Goal: Check status: Check status

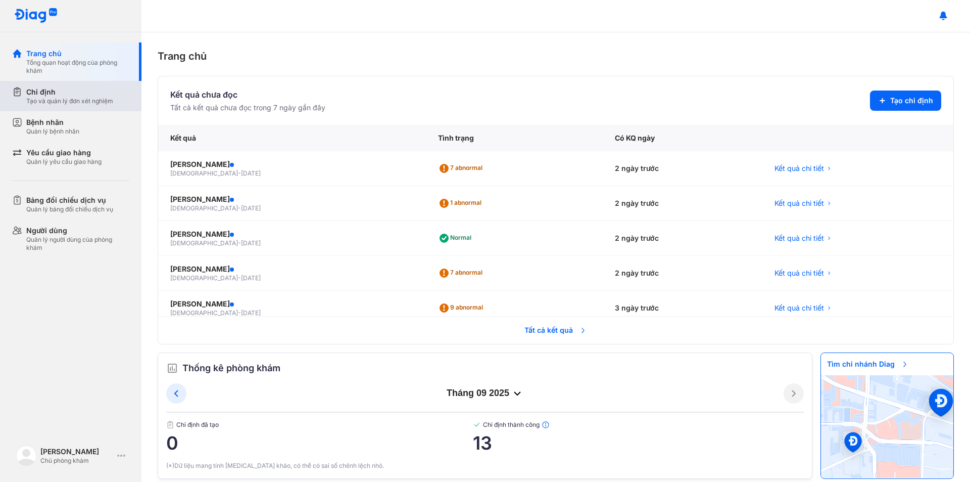
click at [88, 95] on div "Chỉ định" at bounding box center [69, 92] width 87 height 10
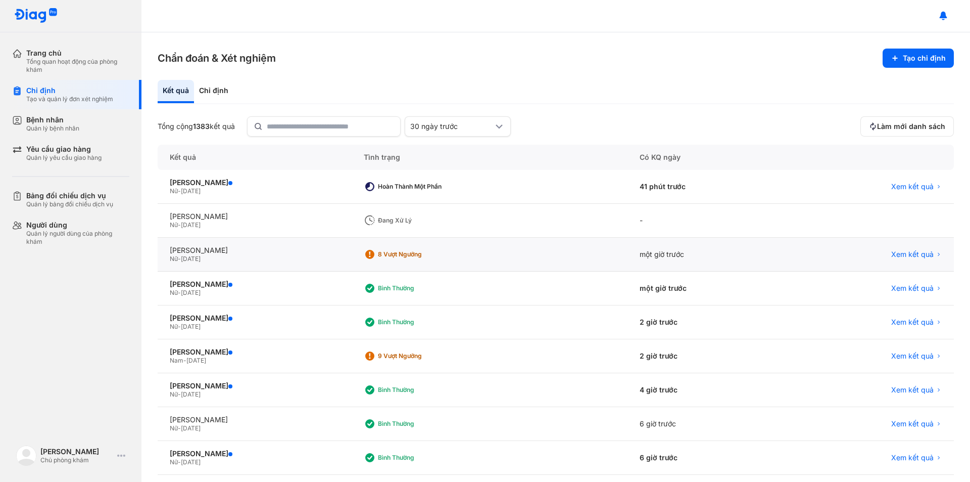
scroll to position [51, 0]
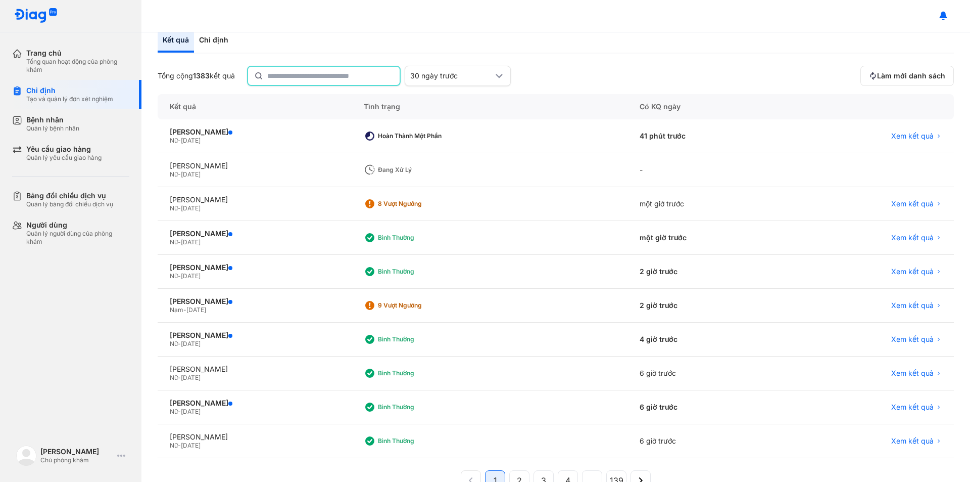
click at [293, 77] on input "text" at bounding box center [330, 76] width 126 height 18
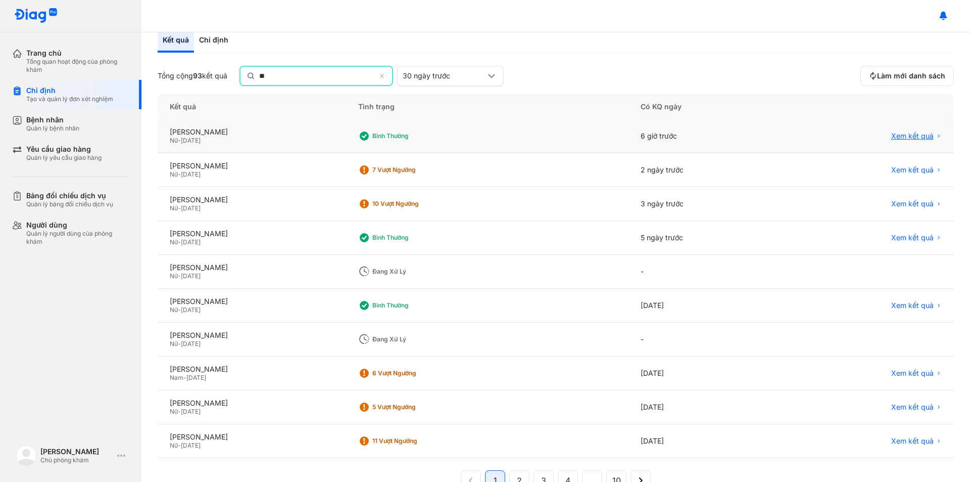
type input "**"
click at [898, 132] on span "Xem kết quả" at bounding box center [913, 136] width 42 height 9
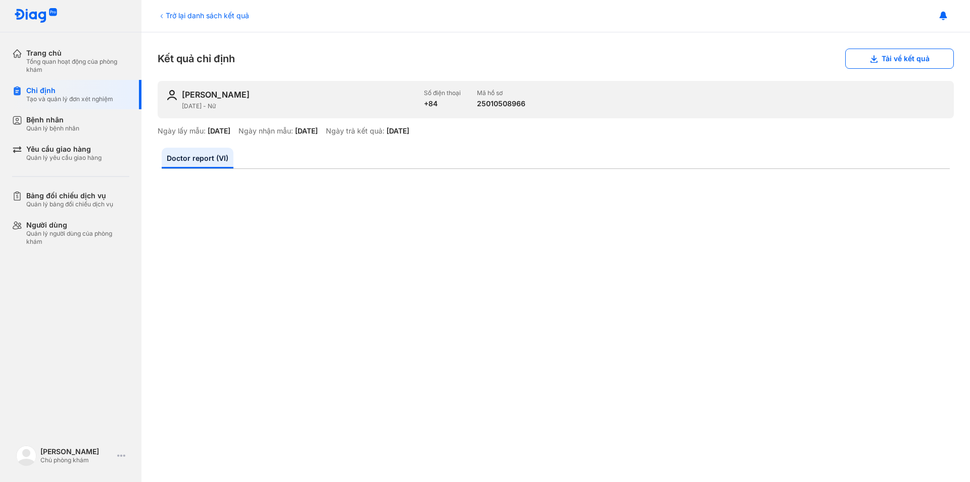
click at [174, 16] on div "Trở lại danh sách kết quả" at bounding box center [203, 15] width 91 height 11
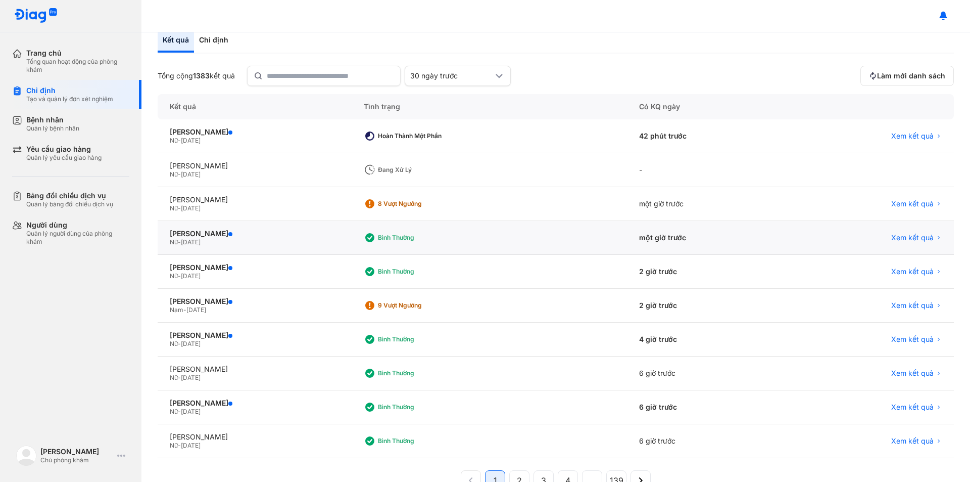
scroll to position [79, 0]
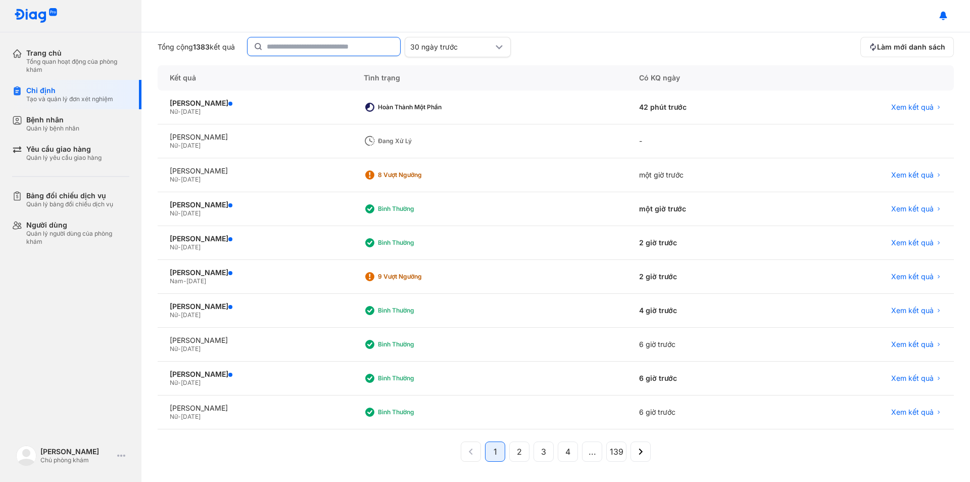
click at [278, 43] on input "text" at bounding box center [330, 46] width 127 height 18
click at [900, 42] on button "Làm mới danh sách" at bounding box center [908, 47] width 94 height 20
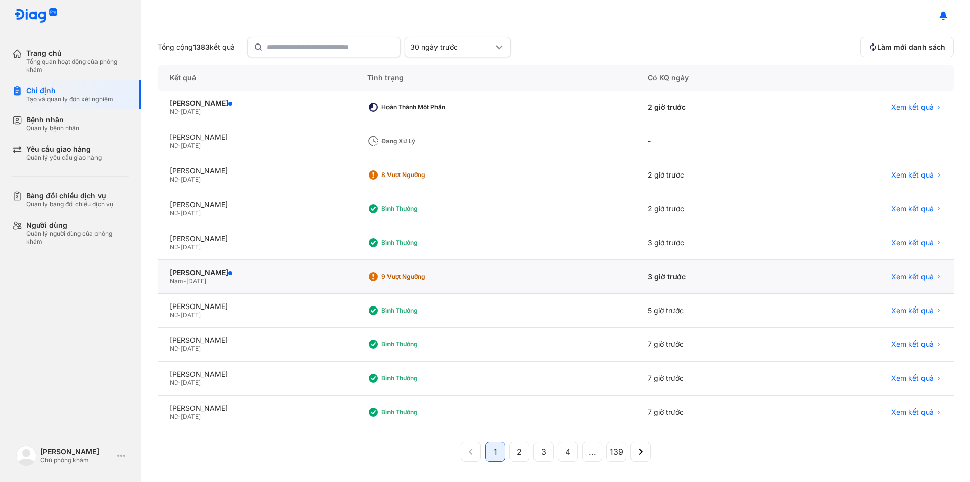
click at [896, 277] on span "Xem kết quả" at bounding box center [913, 276] width 42 height 9
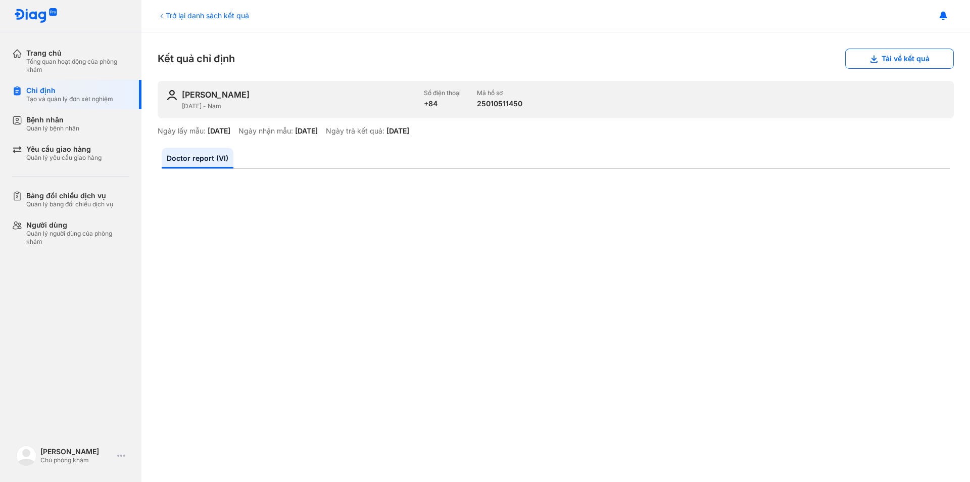
click at [191, 12] on div "Trở lại danh sách kết quả" at bounding box center [203, 15] width 91 height 11
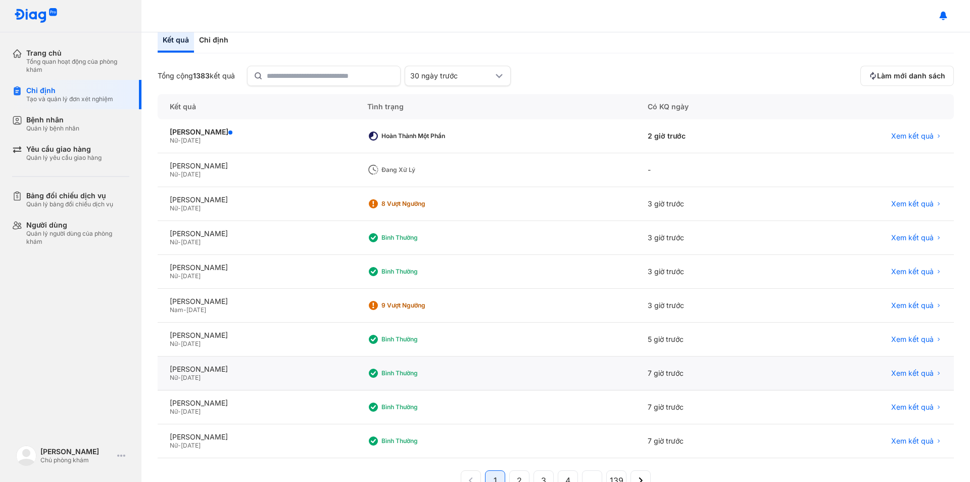
scroll to position [79, 0]
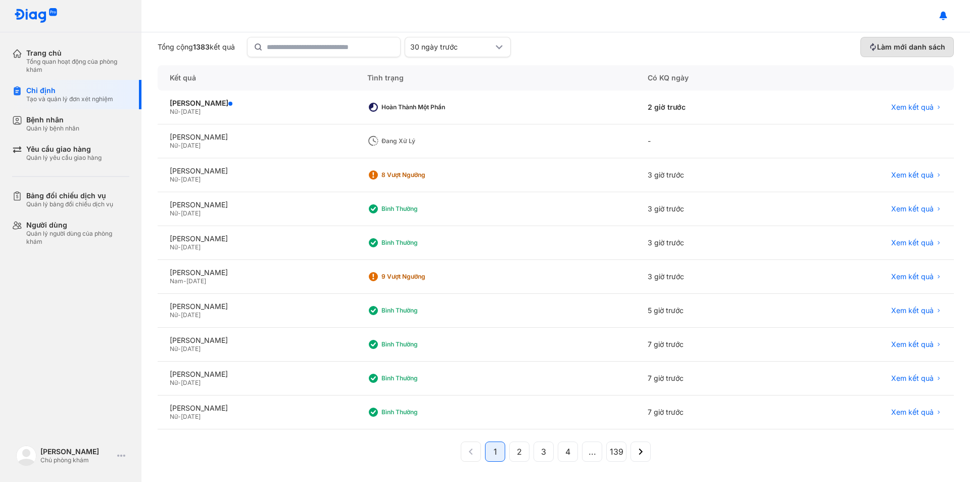
click at [893, 50] on span "Làm mới danh sách" at bounding box center [911, 46] width 68 height 9
click at [513, 453] on button "2" at bounding box center [519, 451] width 20 height 20
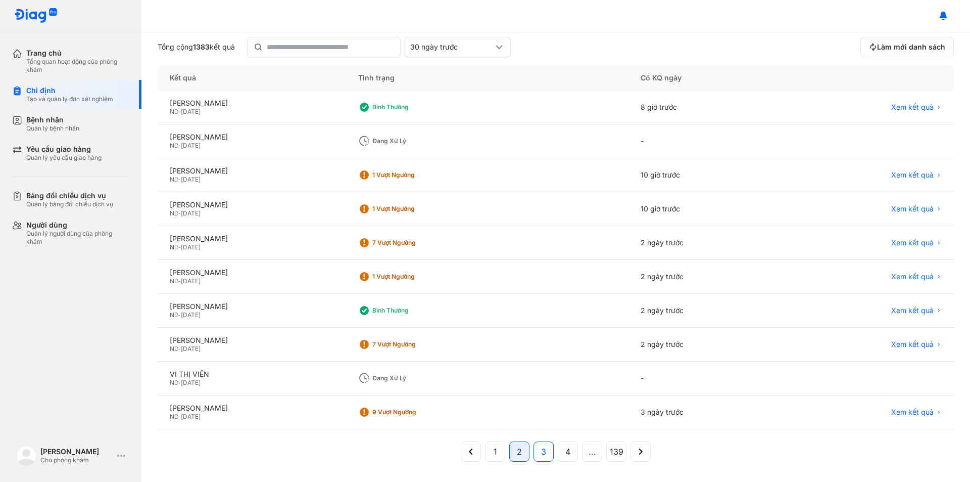
click at [536, 455] on button "3" at bounding box center [544, 451] width 20 height 20
